Goal: Book appointment/travel/reservation

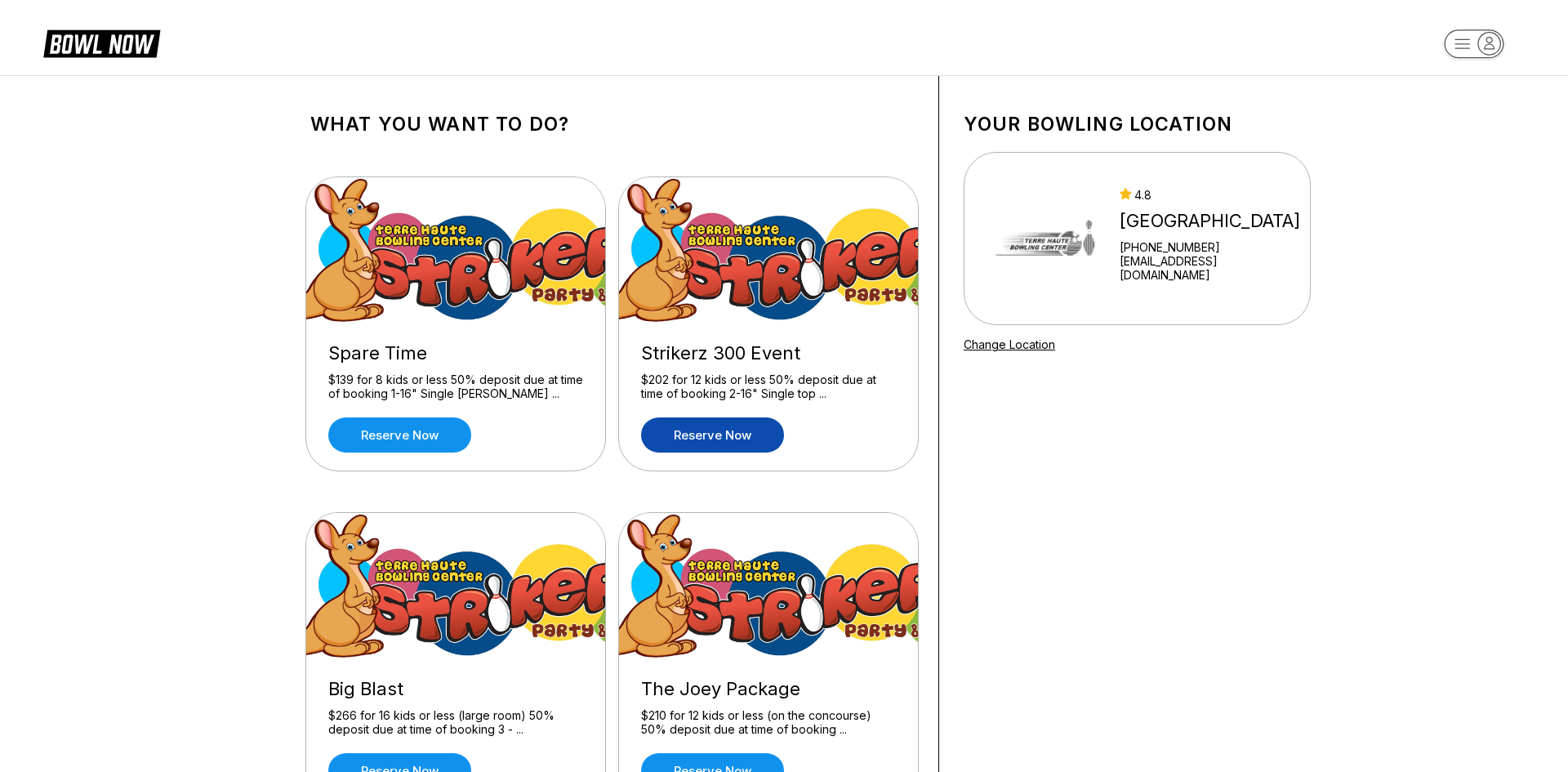
click at [699, 432] on link "Reserve now" at bounding box center [712, 435] width 143 height 35
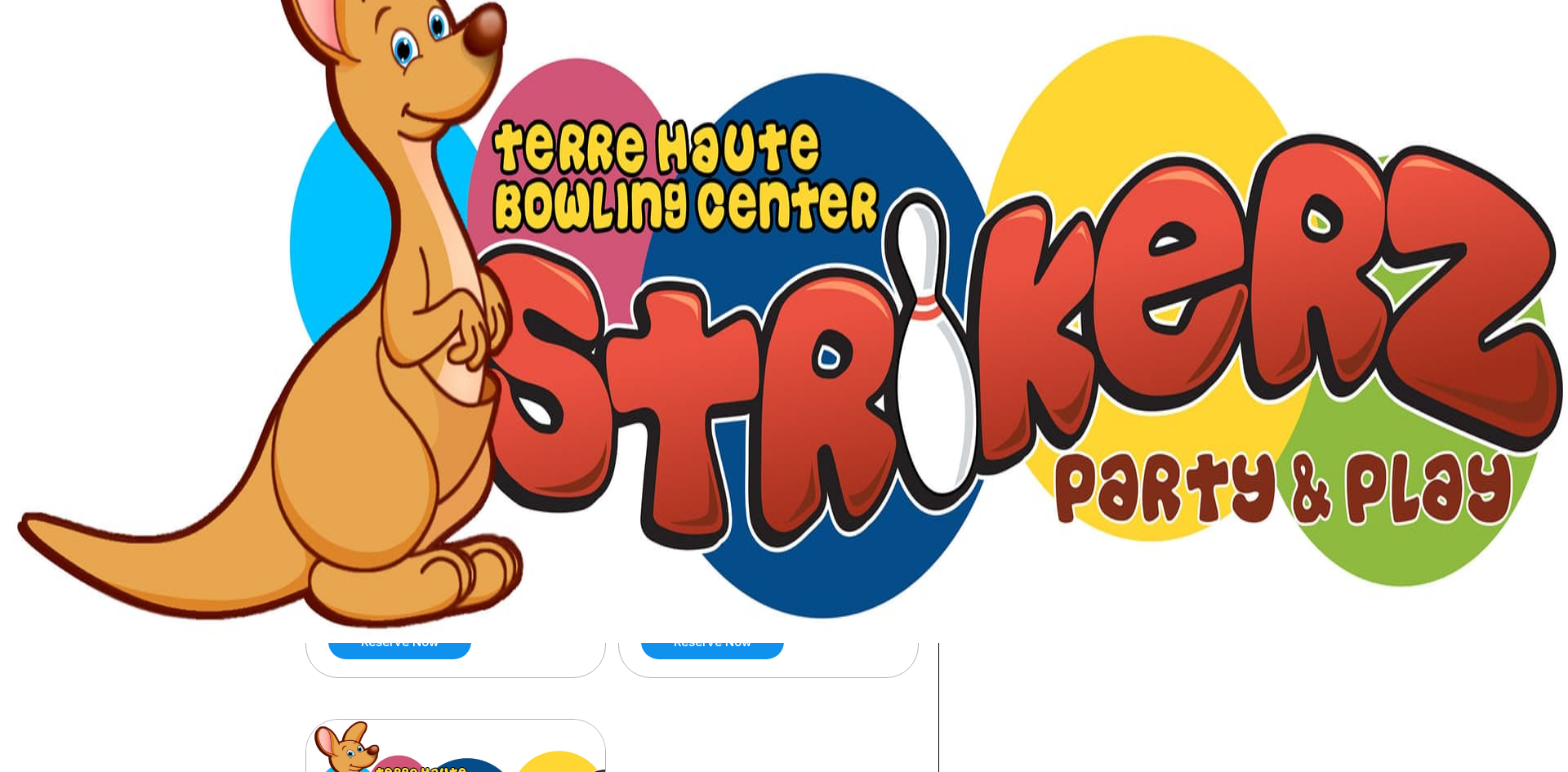
scroll to position [146, 0]
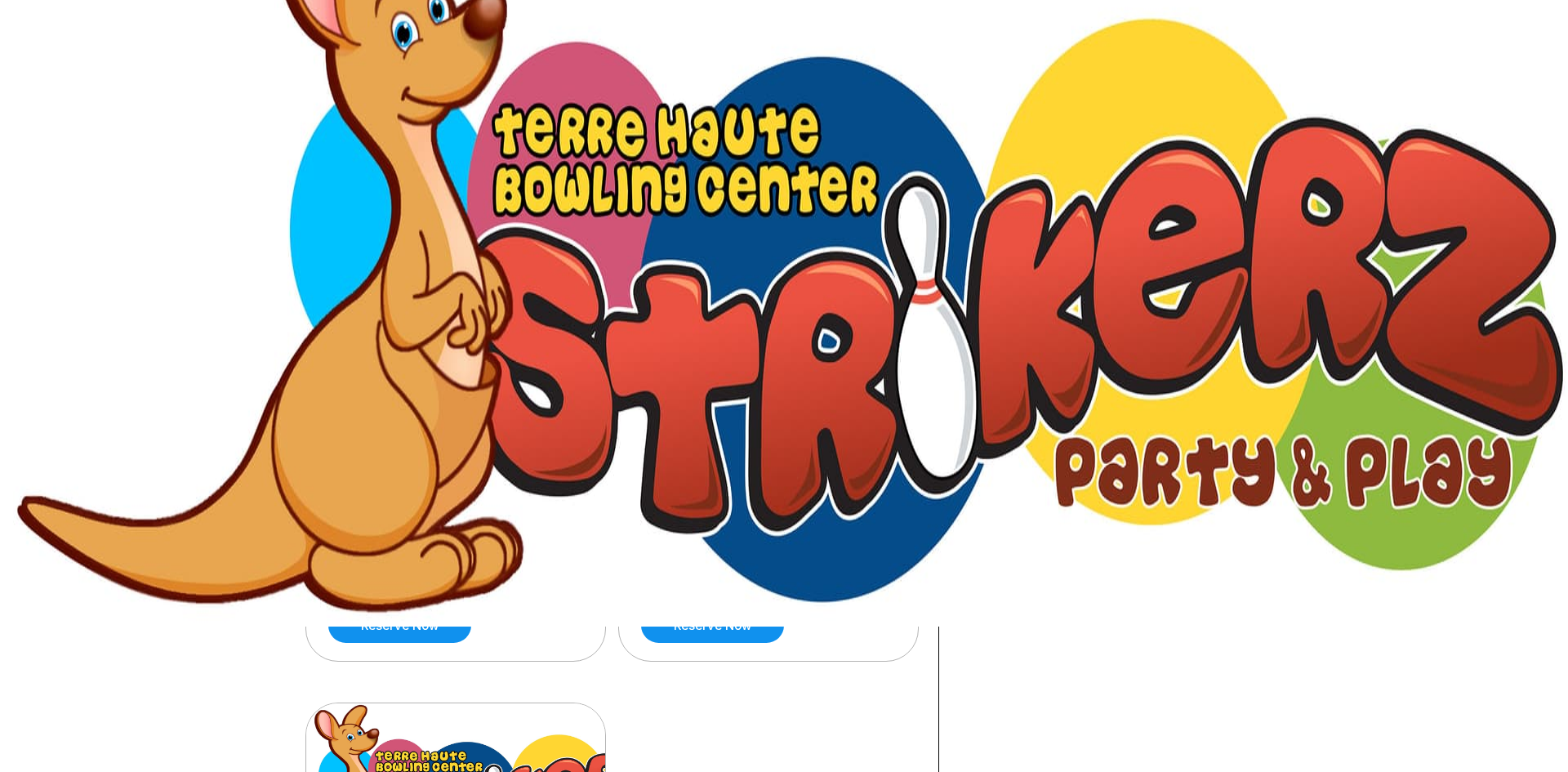
click at [484, 483] on img at bounding box center [457, 441] width 300 height 147
click at [440, 613] on link "Reserve now" at bounding box center [400, 626] width 143 height 35
